Goal: Information Seeking & Learning: Learn about a topic

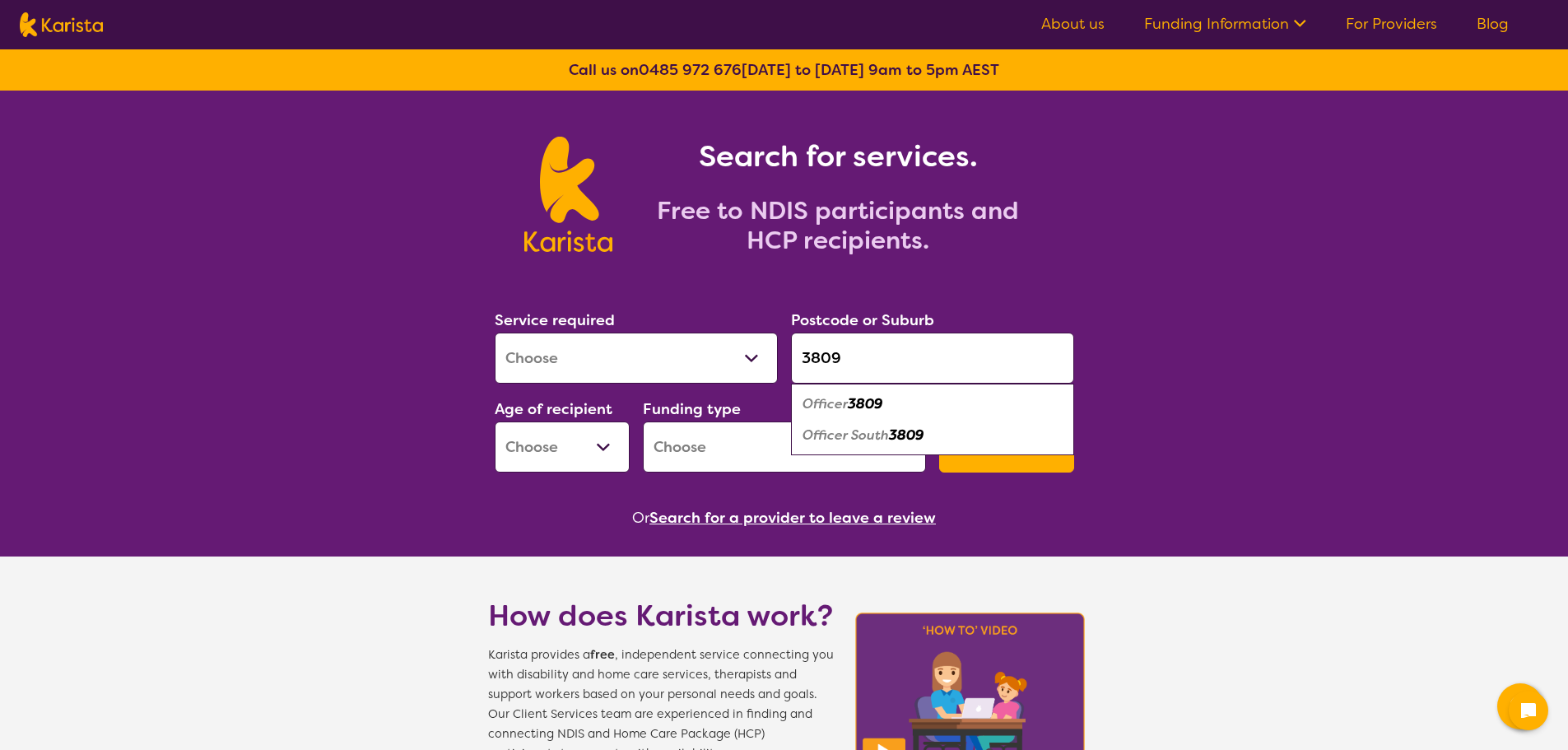
type input "3809"
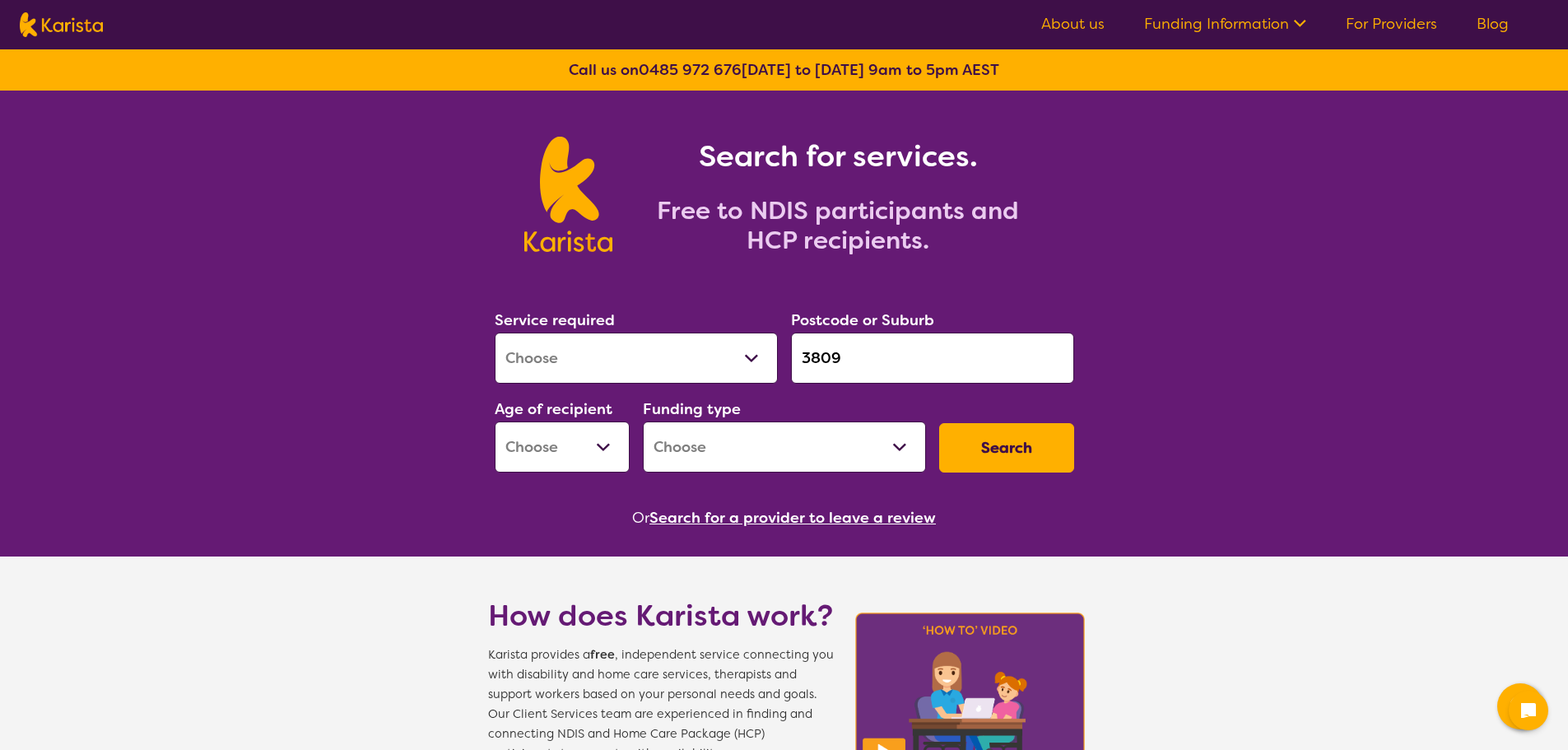
click at [761, 351] on select "Allied Health Assistant Assessment ([MEDICAL_DATA] or [MEDICAL_DATA]) Behaviour…" at bounding box center [636, 357] width 283 height 51
select select "[MEDICAL_DATA]"
click at [495, 332] on select "Allied Health Assistant Assessment ([MEDICAL_DATA] or [MEDICAL_DATA]) Behaviour…" at bounding box center [636, 357] width 283 height 51
click at [606, 447] on select "Early Childhood - 0 to 9 Child - 10 to 11 Adolescent - 12 to 17 Adult - 18 to 6…" at bounding box center [562, 446] width 135 height 51
select select "AD"
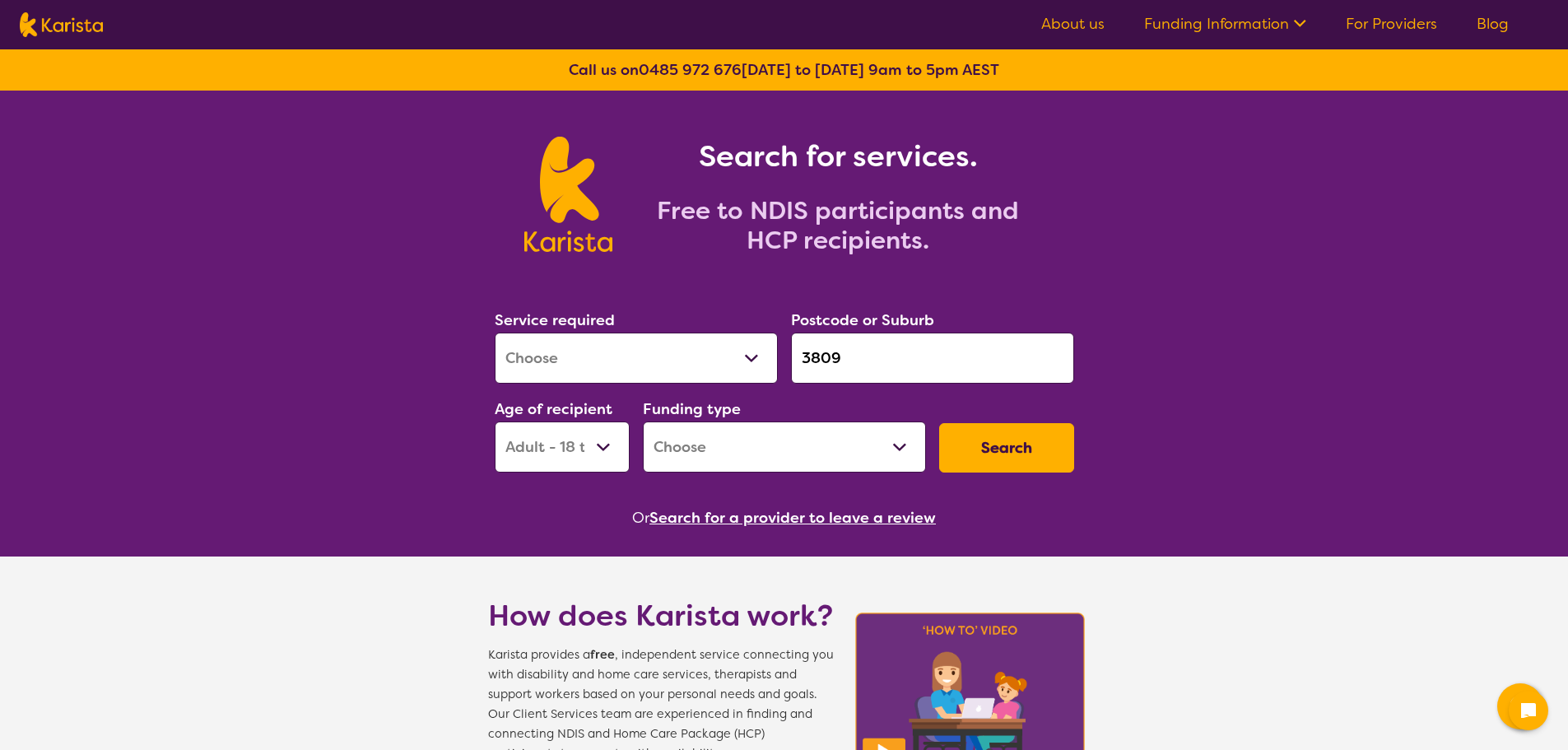
click at [495, 421] on select "Early Childhood - 0 to 9 Child - 10 to 11 Adolescent - 12 to 17 Adult - 18 to 6…" at bounding box center [562, 446] width 135 height 51
click at [788, 460] on select "Home Care Package (HCP) National Disability Insurance Scheme (NDIS) I don't know" at bounding box center [784, 446] width 283 height 51
select select "NDIS"
click at [643, 421] on select "Home Care Package (HCP) National Disability Insurance Scheme (NDIS) I don't know" at bounding box center [784, 446] width 283 height 51
click at [997, 433] on button "Search" at bounding box center [1006, 447] width 135 height 49
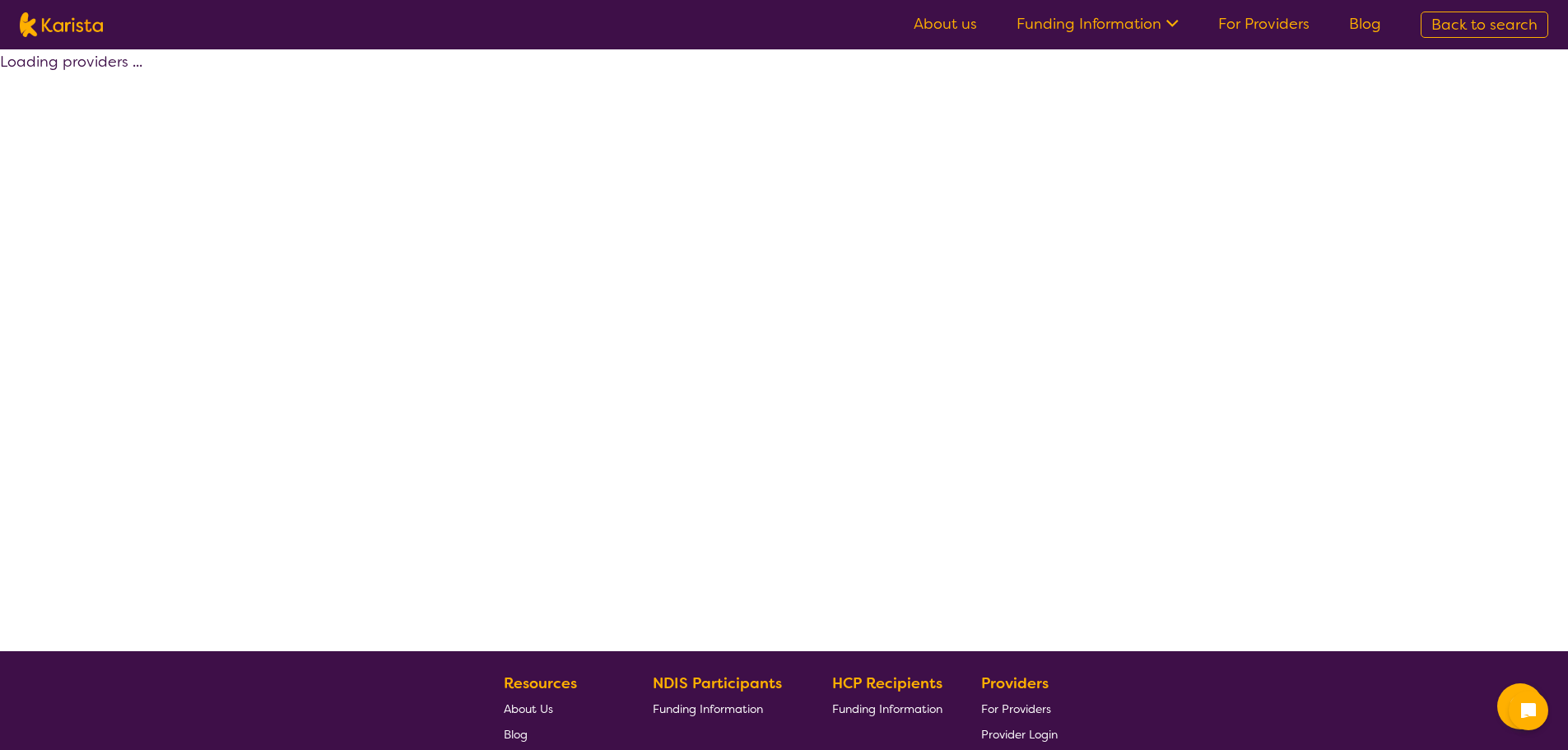
select select "by_score"
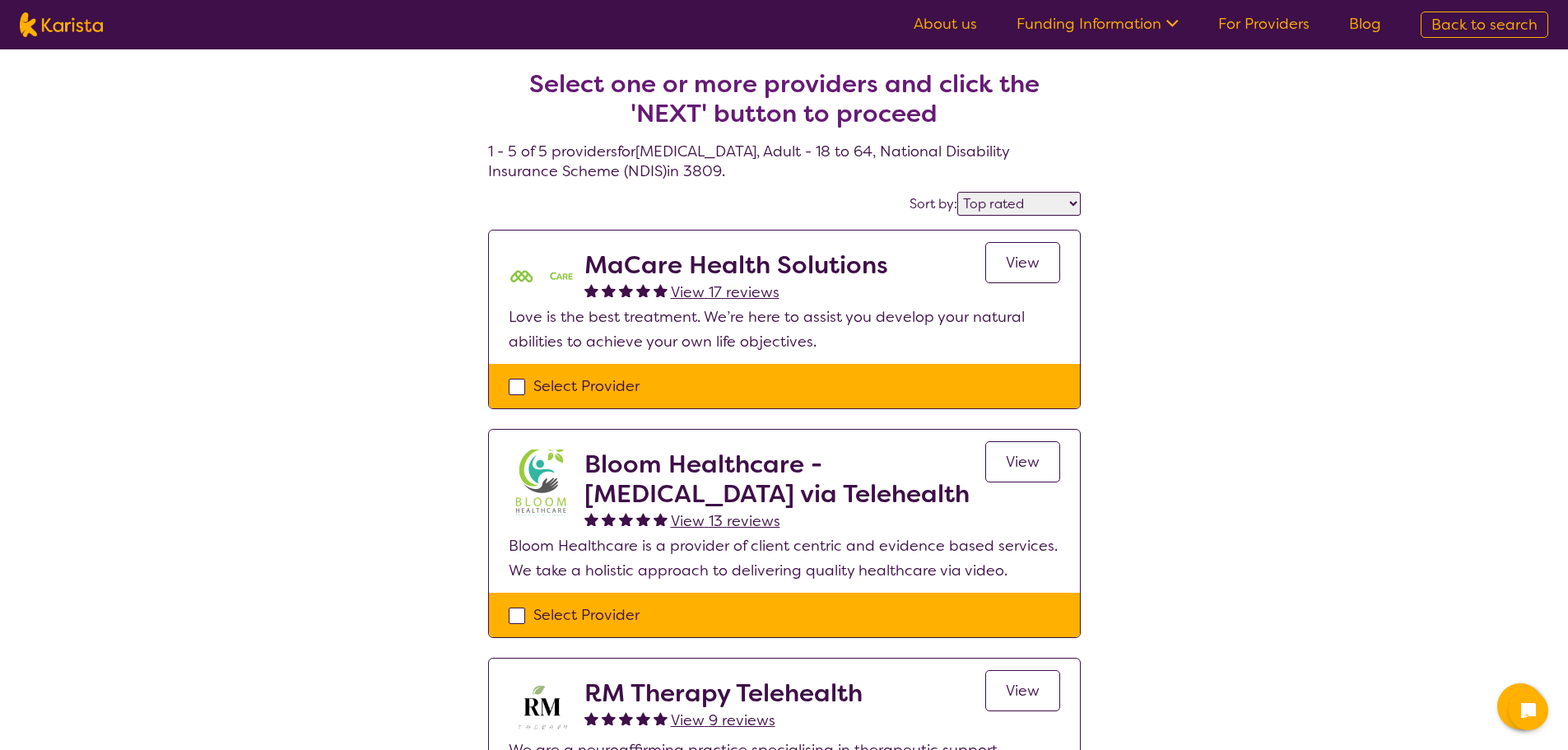
click at [1016, 264] on span "View" at bounding box center [1022, 262] width 34 height 20
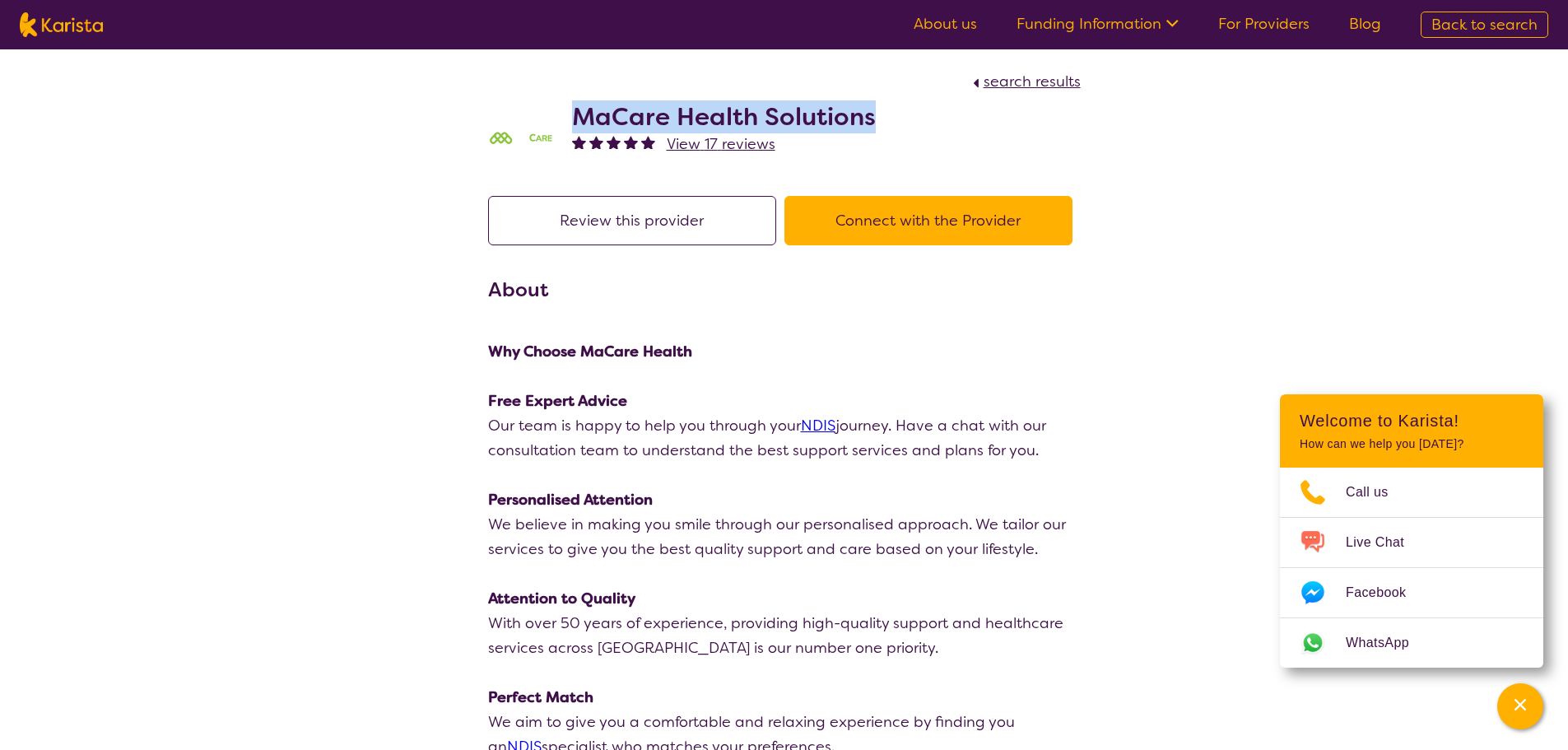
drag, startPoint x: 881, startPoint y: 115, endPoint x: 569, endPoint y: 104, distance: 312.2
click at [569, 104] on div "MaCare Health Solutions View 17 reviews" at bounding box center [785, 135] width 593 height 82
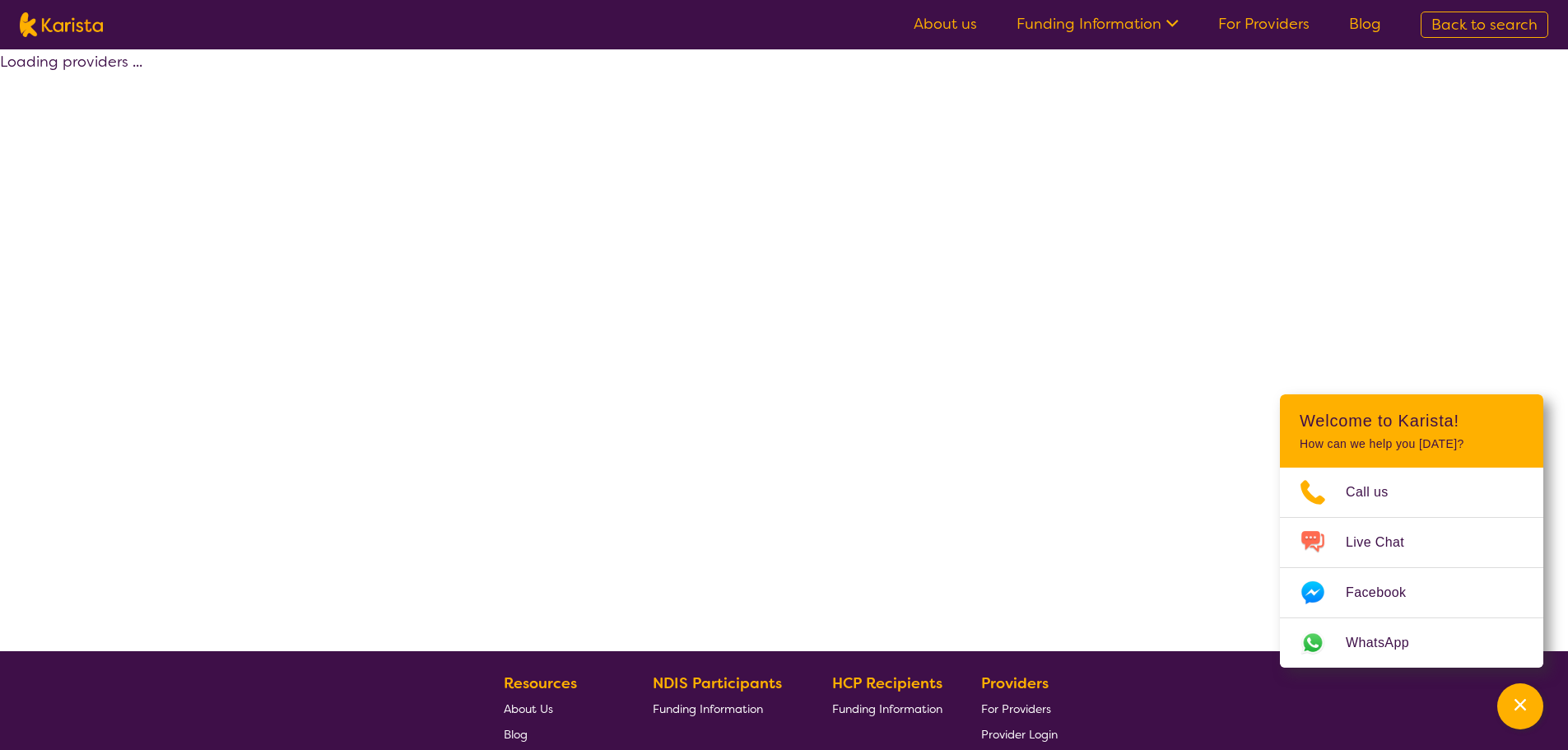
select select "by_score"
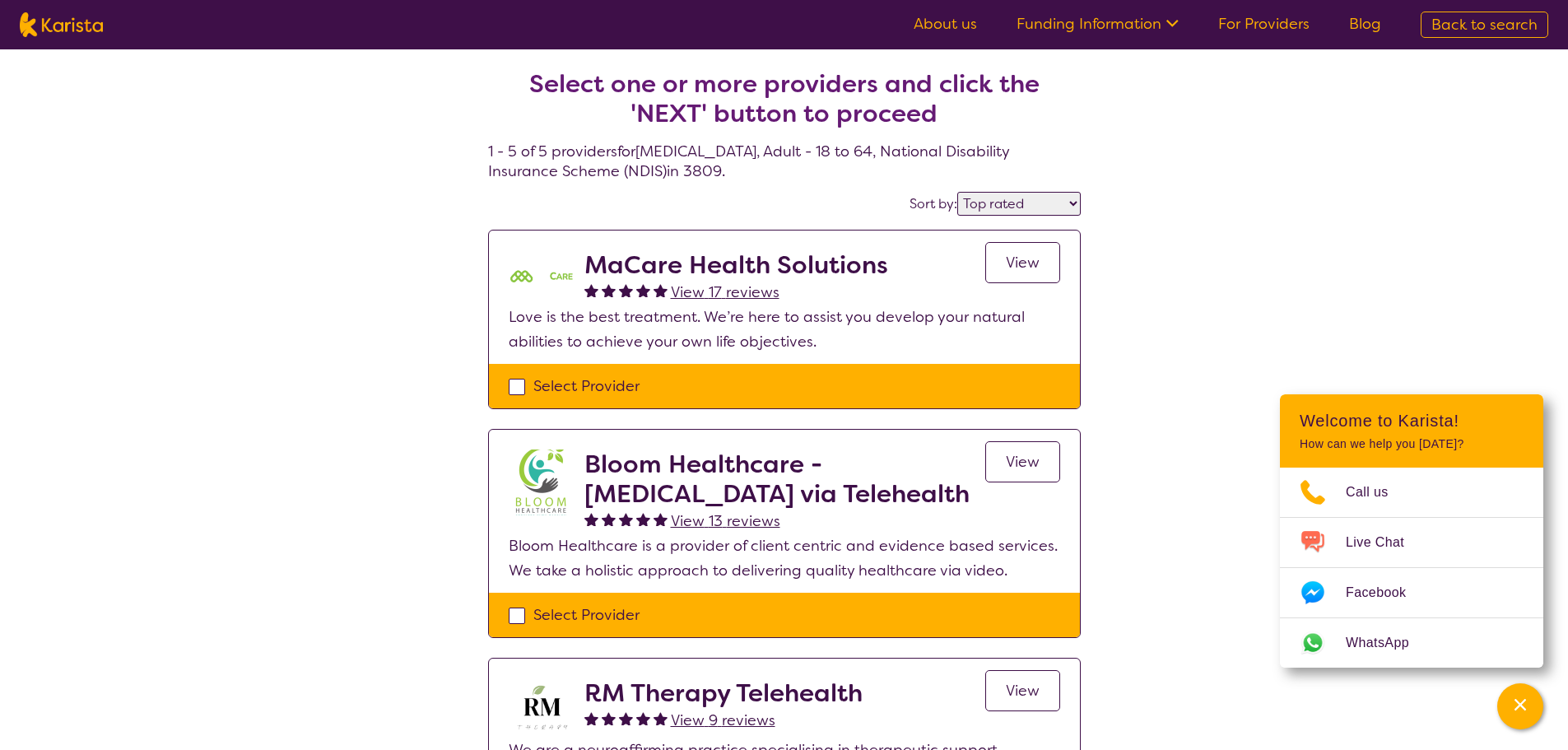
click at [1175, 278] on div "Select one or more providers and click the 'NEXT' button to proceed 1 - 5 of 5 …" at bounding box center [784, 704] width 1568 height 1311
